Goal: Transaction & Acquisition: Book appointment/travel/reservation

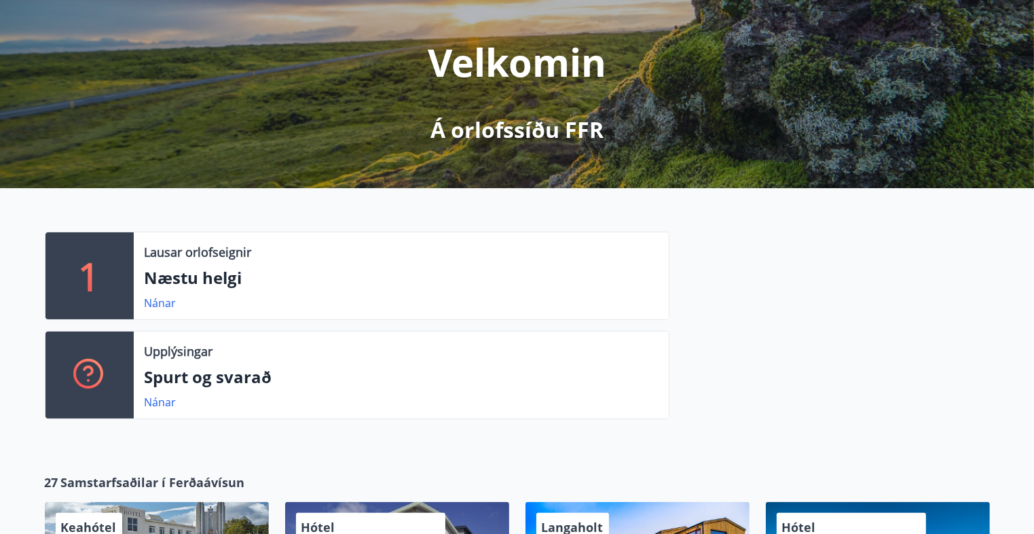
scroll to position [204, 0]
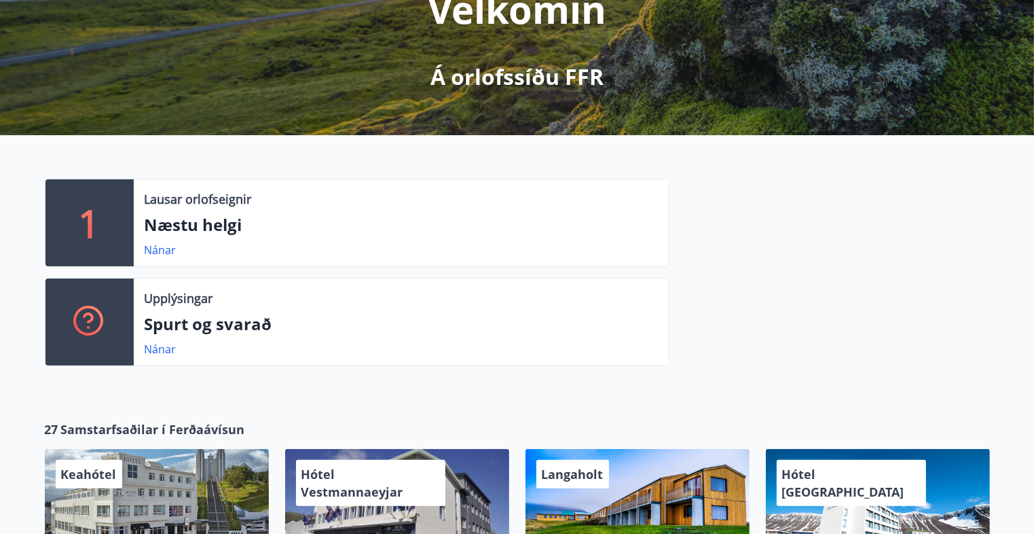
click at [196, 232] on p "Næstu helgi" at bounding box center [401, 224] width 513 height 23
click at [163, 249] on link "Nánar" at bounding box center [161, 249] width 32 height 15
